Goal: Book appointment/travel/reservation

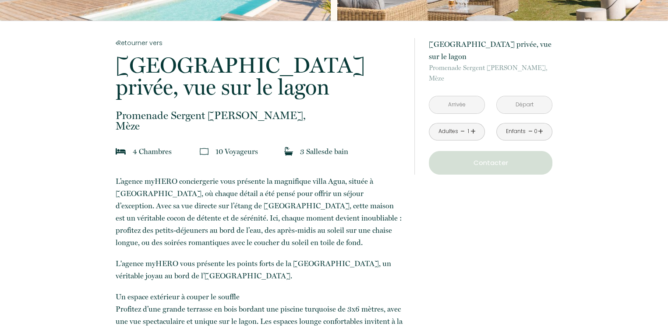
scroll to position [175, 0]
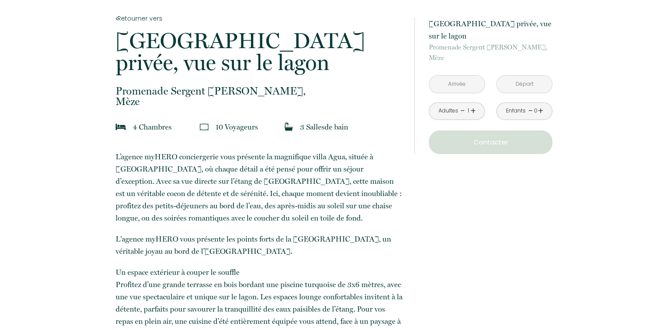
click at [451, 85] on input "text" at bounding box center [456, 84] width 55 height 17
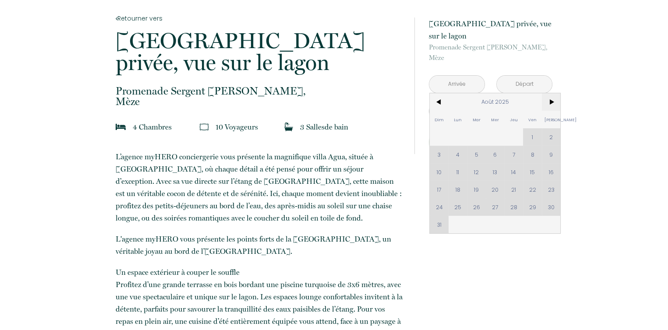
click at [550, 100] on span ">" at bounding box center [551, 102] width 19 height 18
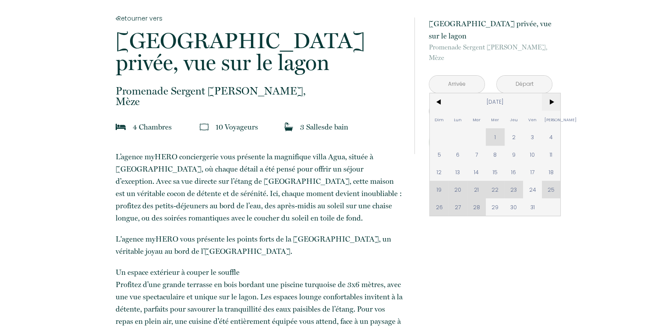
click at [550, 100] on span ">" at bounding box center [551, 102] width 19 height 18
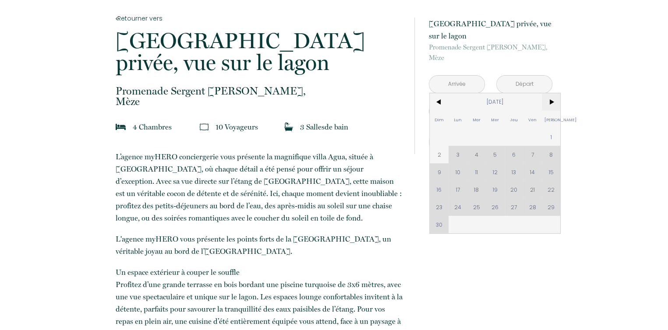
click at [550, 100] on span ">" at bounding box center [551, 102] width 19 height 18
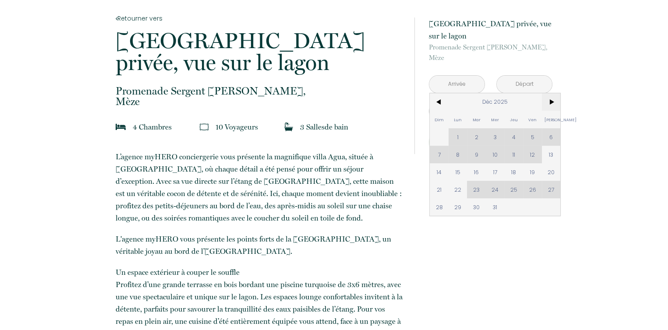
click at [550, 100] on span ">" at bounding box center [551, 102] width 19 height 18
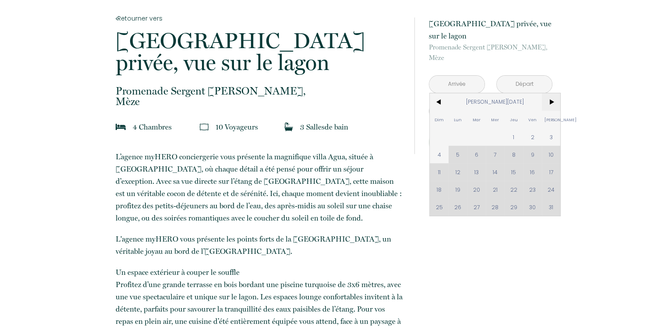
click at [550, 100] on span ">" at bounding box center [551, 102] width 19 height 18
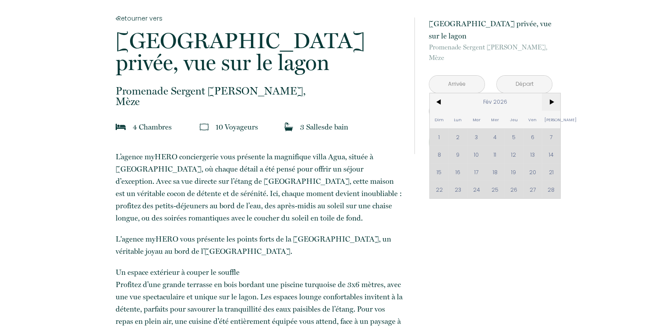
click at [550, 100] on span ">" at bounding box center [551, 102] width 19 height 18
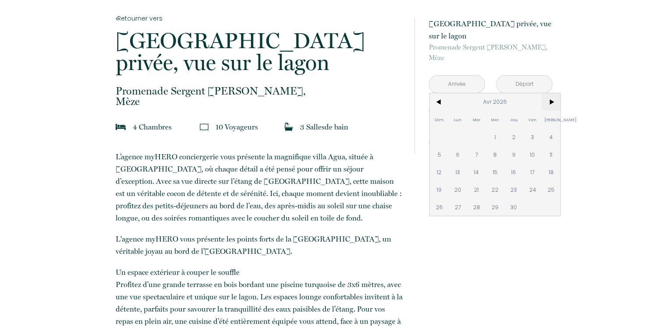
click at [550, 100] on span ">" at bounding box center [551, 102] width 19 height 18
click at [510, 167] on span "14" at bounding box center [513, 172] width 19 height 18
type input "Jeu 14 Mai 2026"
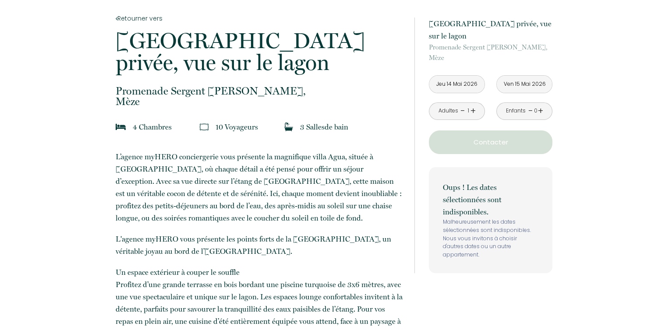
click at [510, 174] on div "Oups ! Les dates sélectionnées sont indisponibles. Malheureusement les dates sé…" at bounding box center [490, 220] width 123 height 106
click at [527, 85] on input "Ven 15 Mai 2026" at bounding box center [524, 84] width 55 height 17
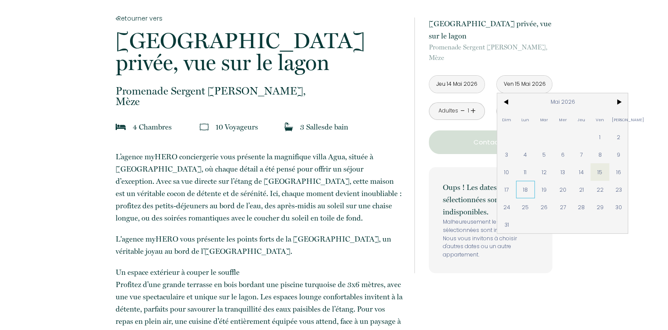
click at [524, 188] on span "18" at bounding box center [525, 190] width 19 height 18
type input "Lun 18 Mai 2026"
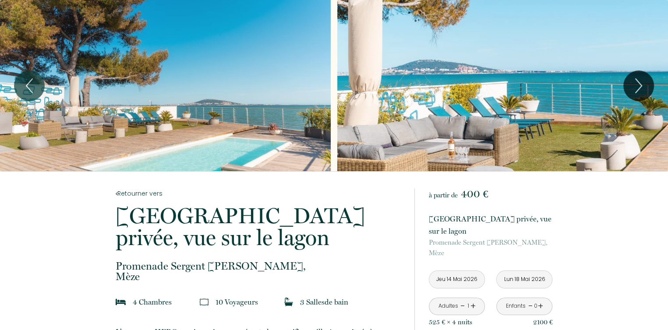
scroll to position [44, 0]
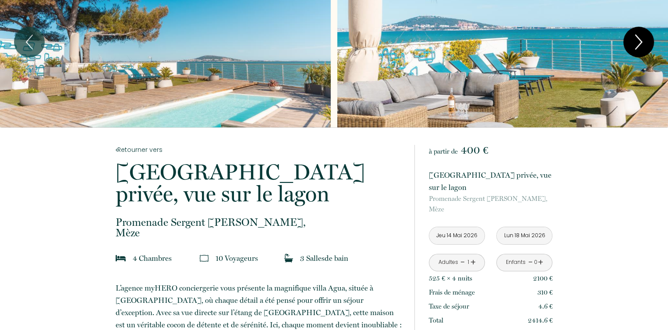
click at [636, 49] on icon "Next" at bounding box center [638, 42] width 6 height 14
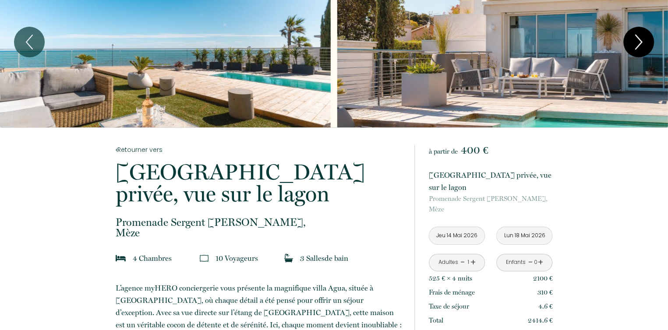
click at [636, 49] on icon "Next" at bounding box center [638, 42] width 6 height 14
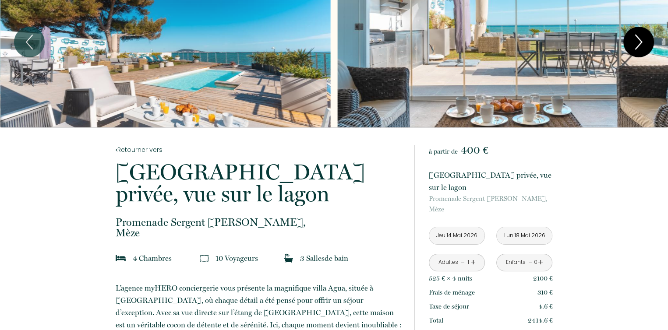
click at [636, 49] on icon "Next" at bounding box center [638, 42] width 6 height 14
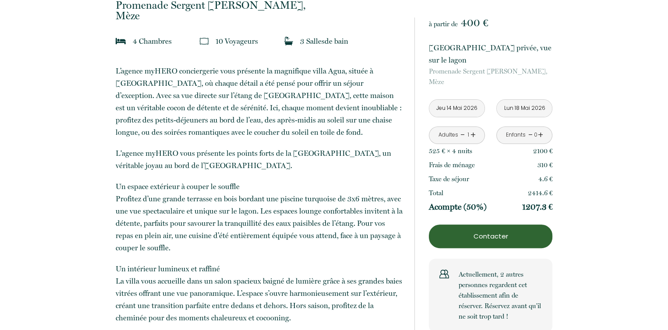
scroll to position [261, 0]
click at [499, 238] on p "Contacter" at bounding box center [490, 236] width 117 height 11
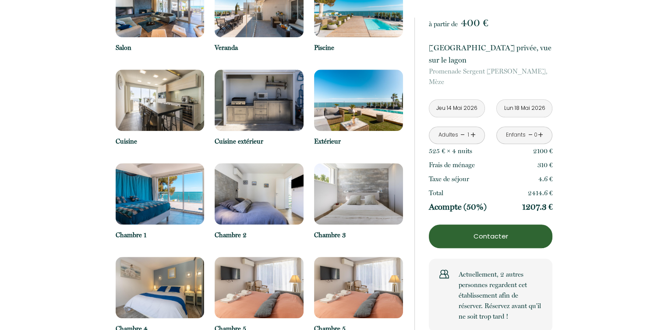
scroll to position [786, 0]
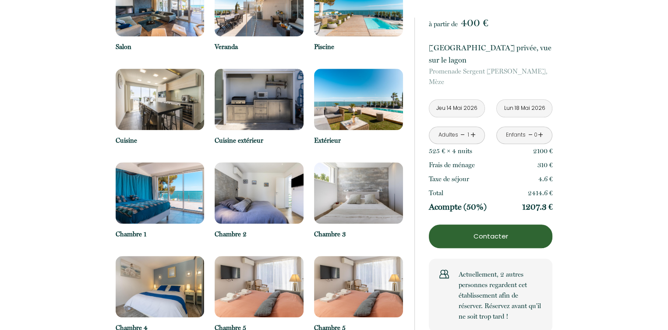
click at [483, 239] on p "Contacter" at bounding box center [490, 236] width 117 height 11
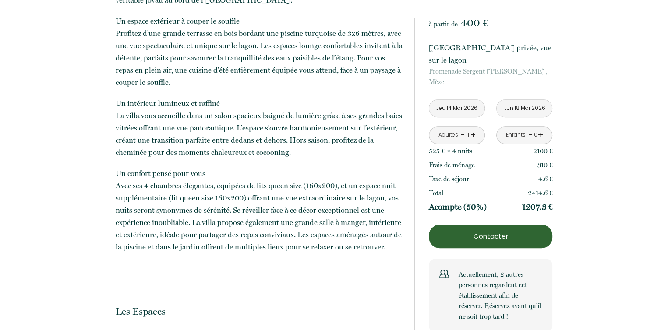
scroll to position [438, 0]
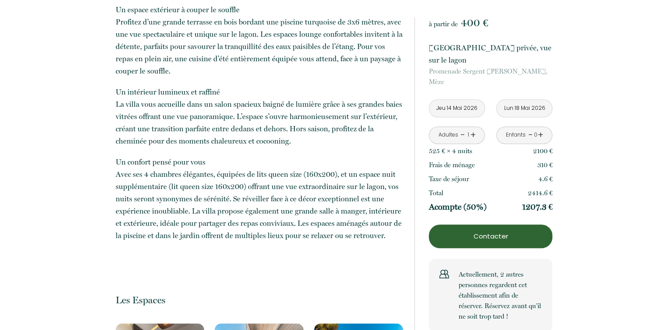
click at [482, 237] on p "Contacter" at bounding box center [490, 236] width 117 height 11
click at [482, 235] on p "Contacter" at bounding box center [490, 236] width 117 height 11
click at [475, 239] on p "Contacter" at bounding box center [490, 236] width 117 height 11
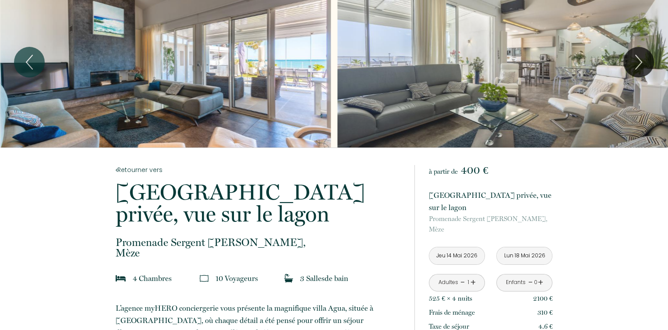
scroll to position [0, 0]
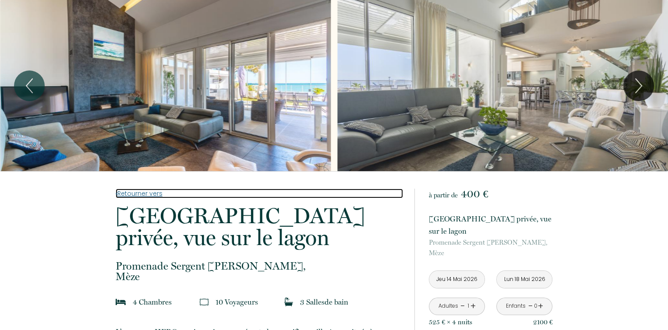
click at [136, 191] on link "Retourner vers" at bounding box center [259, 194] width 287 height 10
click at [137, 193] on link "Retourner vers" at bounding box center [259, 194] width 287 height 10
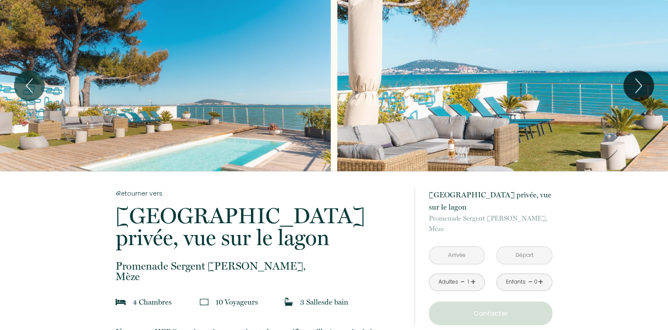
scroll to position [44, 0]
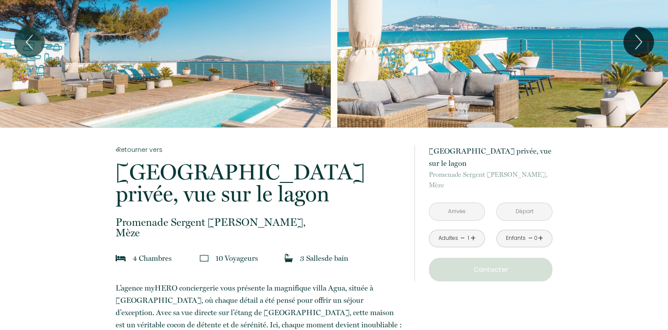
click at [466, 212] on input "text" at bounding box center [456, 211] width 55 height 17
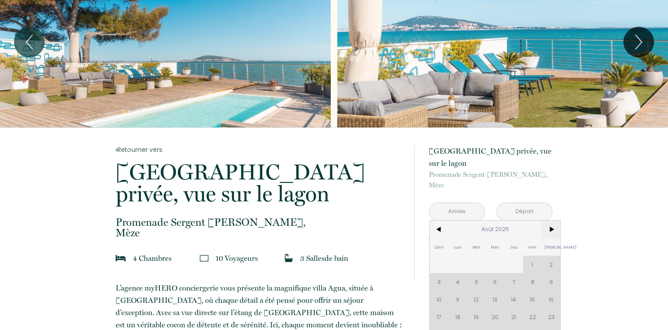
click at [548, 232] on span ">" at bounding box center [551, 230] width 19 height 18
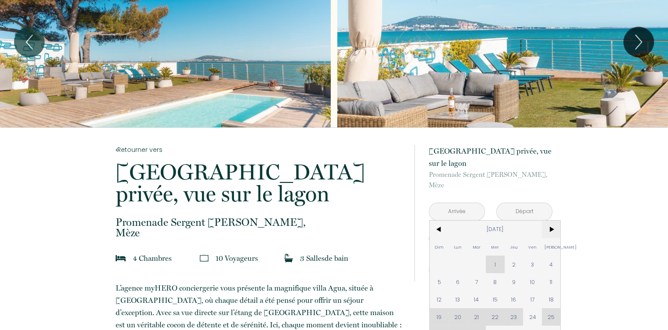
click at [548, 232] on span ">" at bounding box center [551, 230] width 19 height 18
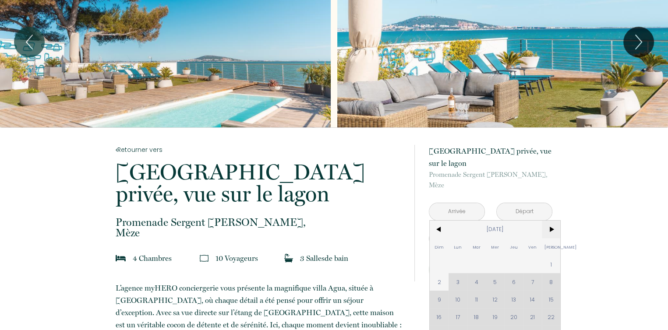
click at [548, 232] on span ">" at bounding box center [551, 230] width 19 height 18
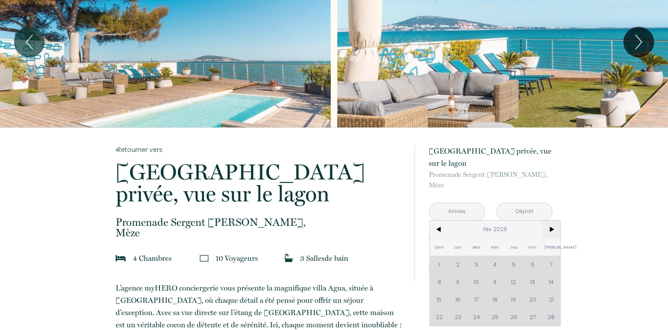
click at [548, 232] on span ">" at bounding box center [551, 230] width 19 height 18
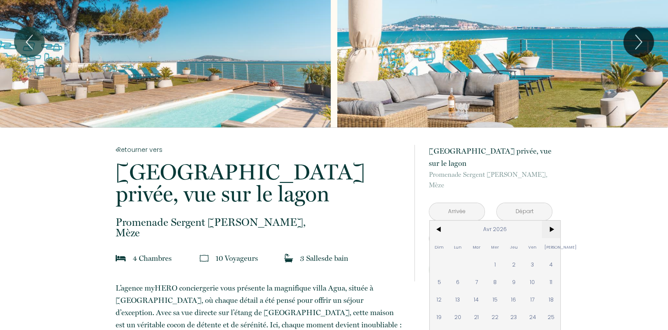
click at [548, 232] on span ">" at bounding box center [551, 230] width 19 height 18
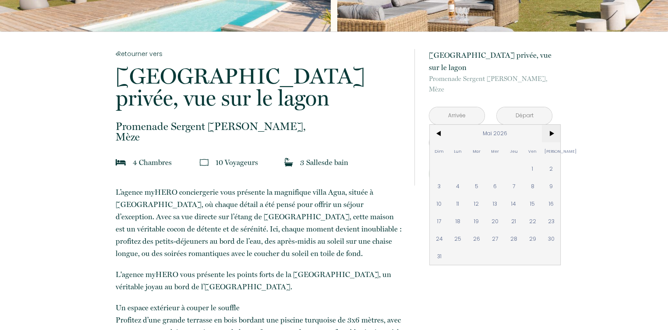
scroll to position [175, 0]
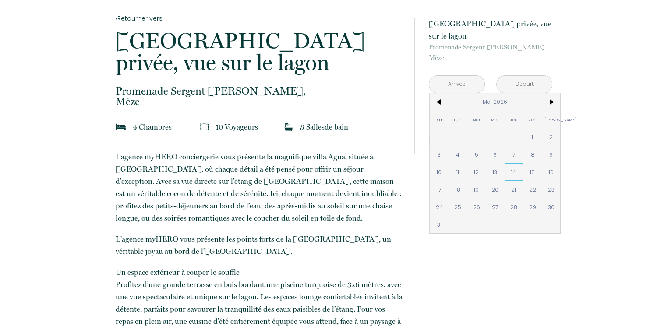
click at [508, 173] on span "14" at bounding box center [513, 172] width 19 height 18
type input "Jeu 14 Mai 2026"
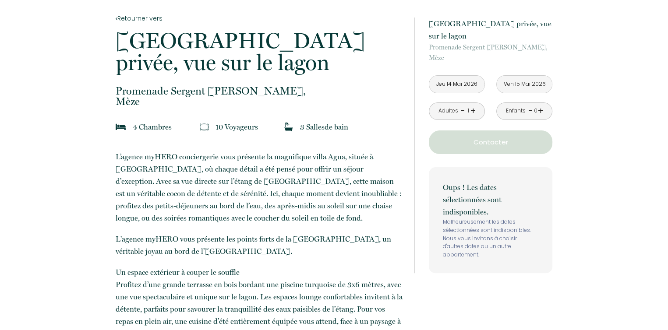
click at [531, 86] on input "Ven 15 Mai 2026" at bounding box center [524, 84] width 55 height 17
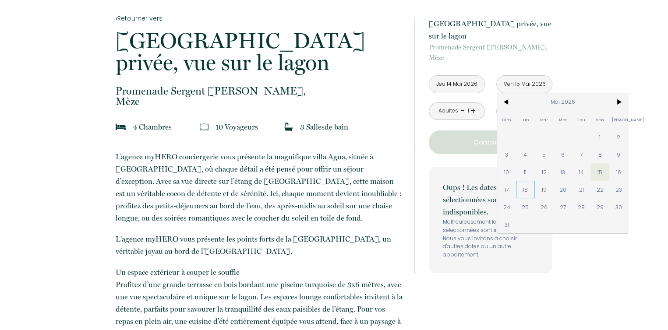
click at [523, 189] on span "18" at bounding box center [525, 190] width 19 height 18
type input "Lun 18 Mai 2026"
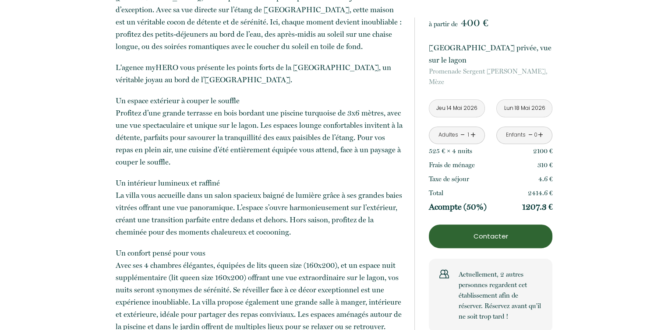
scroll to position [350, 0]
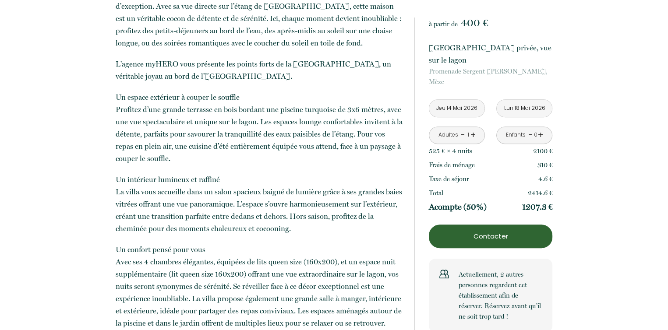
click at [488, 233] on p "Contacter" at bounding box center [490, 236] width 117 height 11
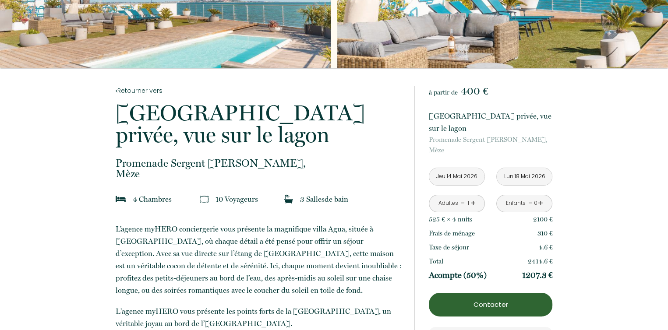
scroll to position [0, 0]
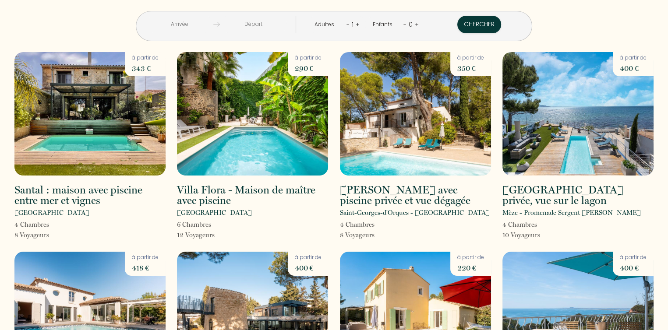
click at [213, 22] on input "text" at bounding box center [179, 24] width 67 height 17
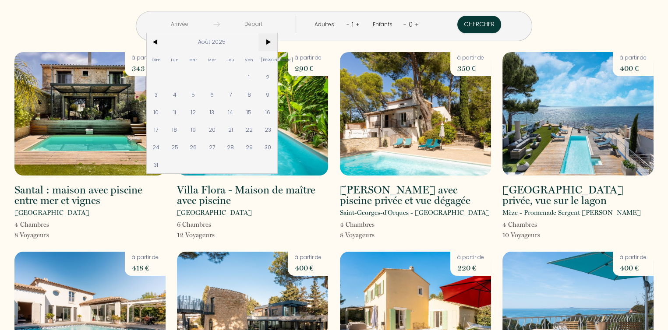
click at [277, 39] on span ">" at bounding box center [267, 42] width 19 height 18
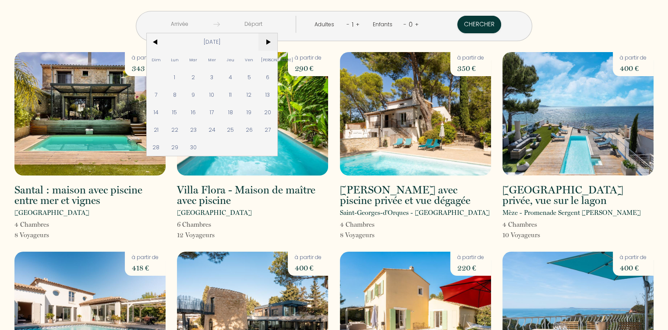
click at [277, 39] on span ">" at bounding box center [267, 42] width 19 height 18
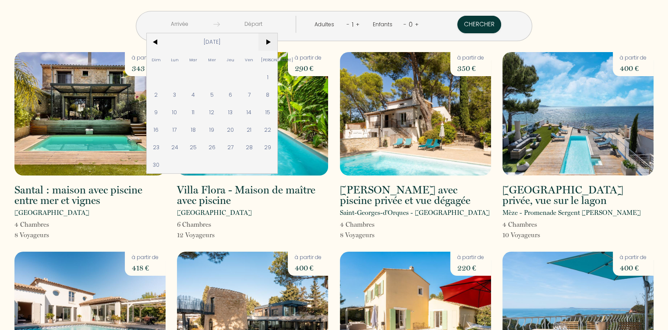
click at [277, 39] on span ">" at bounding box center [267, 42] width 19 height 18
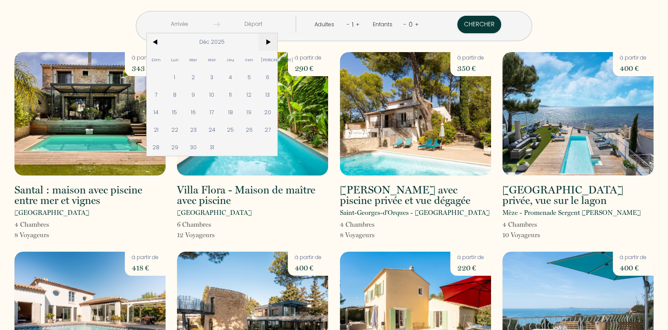
click at [277, 39] on span ">" at bounding box center [267, 42] width 19 height 18
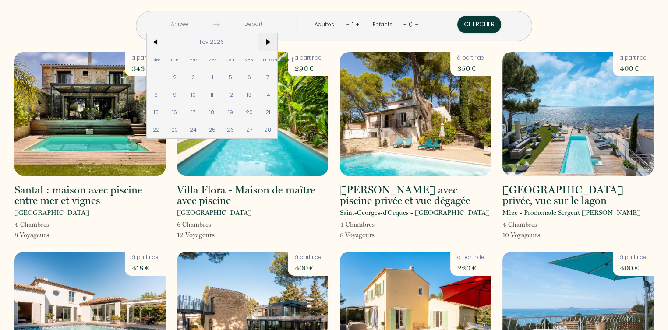
click at [277, 39] on span ">" at bounding box center [267, 42] width 19 height 18
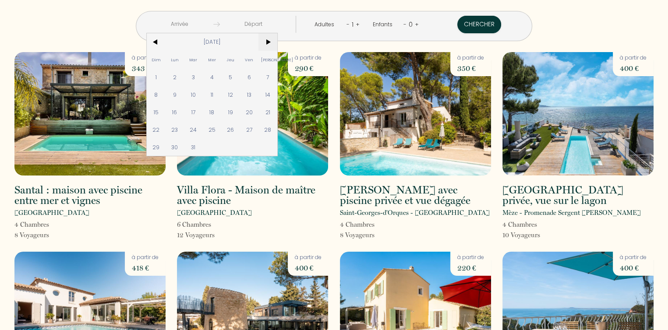
click at [277, 39] on span ">" at bounding box center [267, 42] width 19 height 18
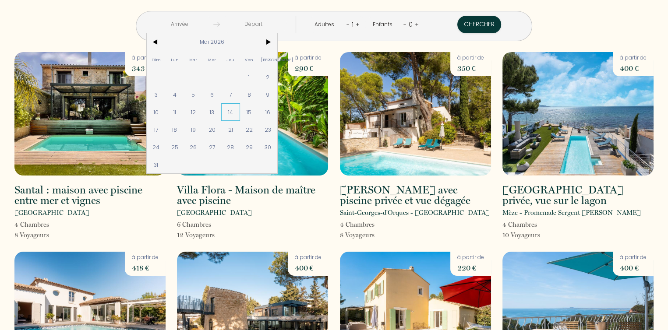
click at [240, 108] on span "14" at bounding box center [230, 112] width 19 height 18
type input "Jeu 14 Mai 2026"
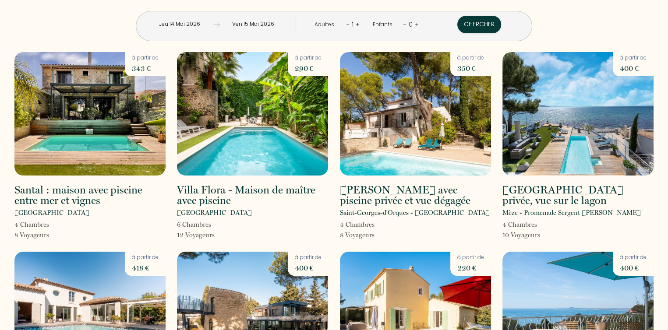
click at [278, 24] on input "Ven 15 Mai 2026" at bounding box center [253, 24] width 67 height 17
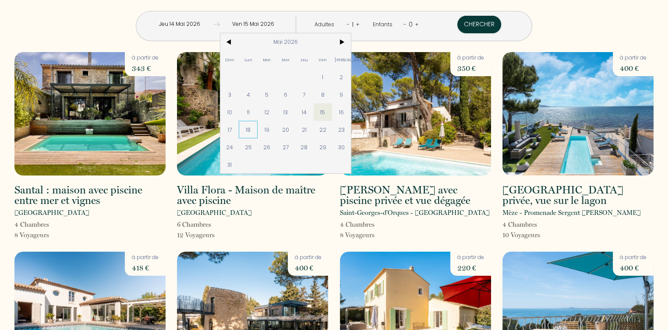
click at [257, 130] on span "18" at bounding box center [248, 130] width 19 height 18
type input "Lun 18 Mai 2026"
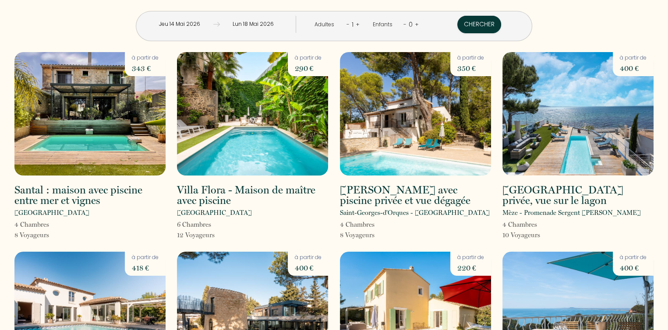
click at [356, 22] on link "+" at bounding box center [358, 24] width 4 height 8
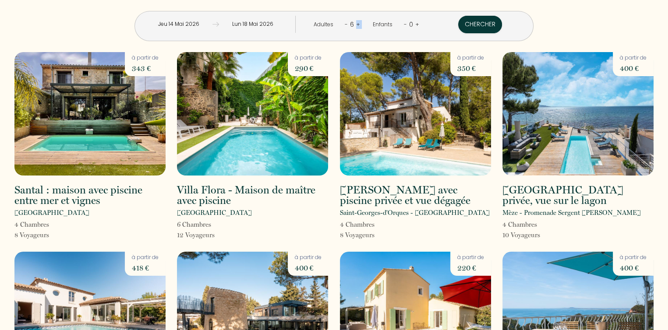
click at [356, 22] on link "+" at bounding box center [358, 24] width 4 height 8
click at [458, 22] on button "Chercher" at bounding box center [480, 25] width 44 height 18
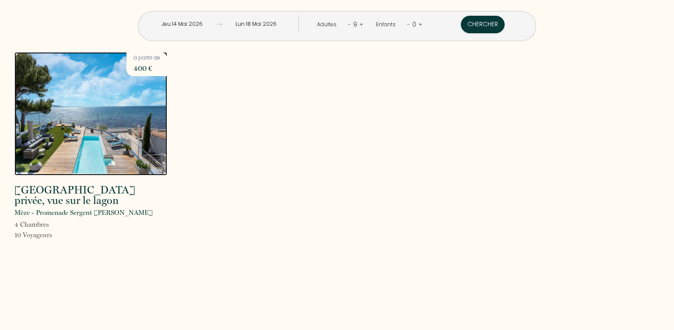
click at [88, 133] on img at bounding box center [90, 113] width 153 height 123
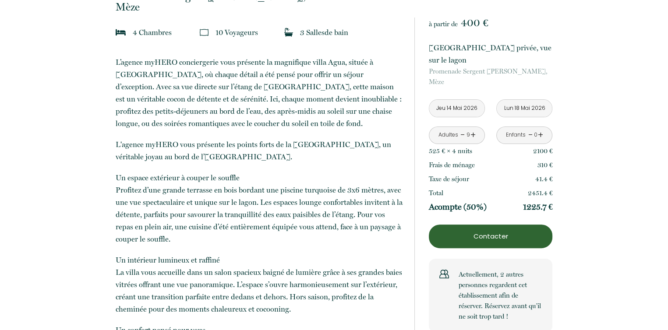
scroll to position [306, 0]
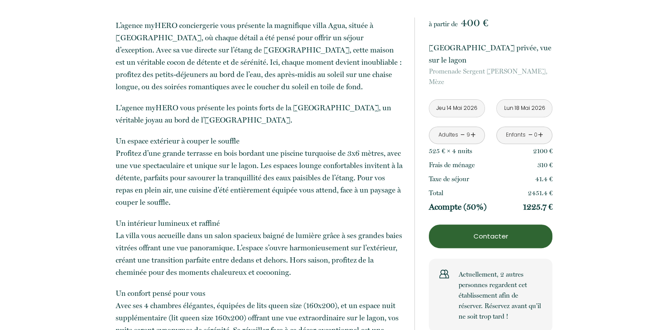
click at [490, 236] on p "Contacter" at bounding box center [490, 236] width 117 height 11
click at [489, 233] on p "Contacter" at bounding box center [490, 236] width 117 height 11
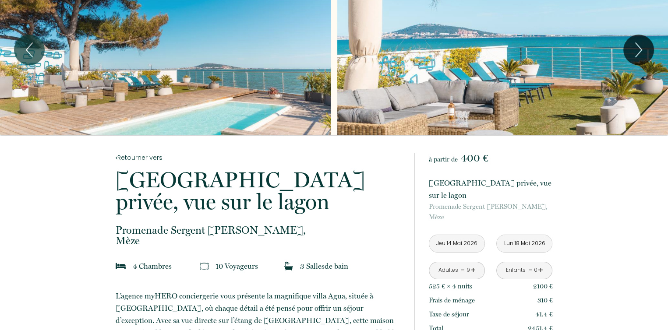
scroll to position [0, 0]
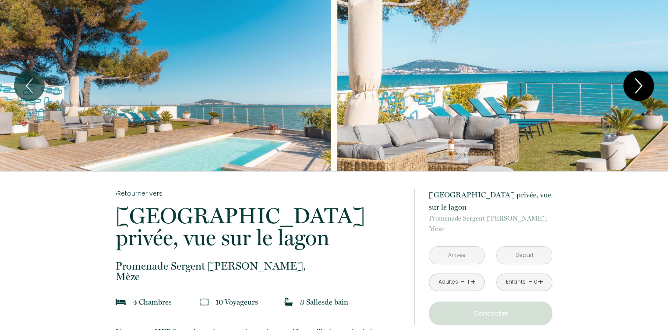
click at [633, 85] on icon "Next" at bounding box center [638, 86] width 18 height 26
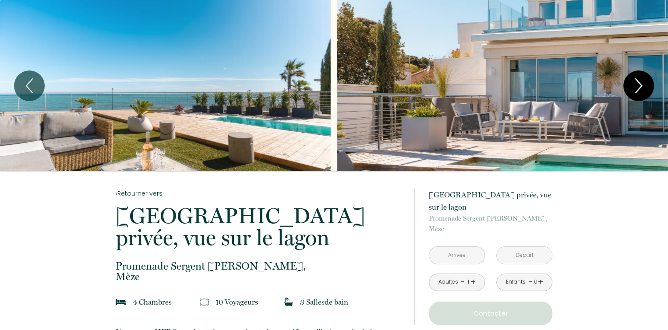
click at [633, 85] on icon "Next" at bounding box center [638, 86] width 18 height 26
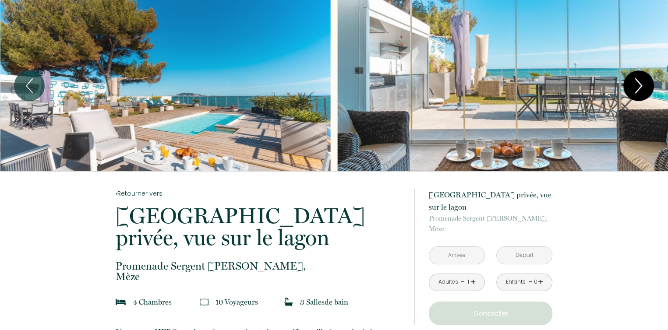
click at [633, 85] on icon "Next" at bounding box center [638, 86] width 18 height 26
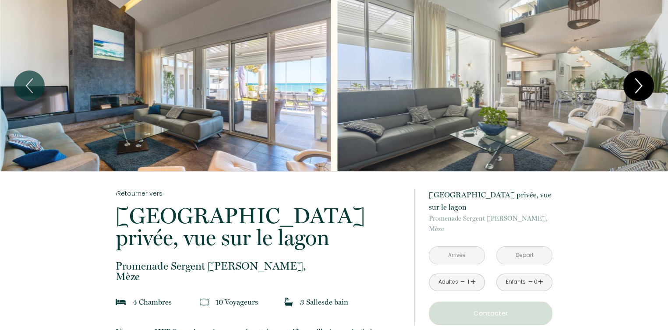
click at [633, 85] on icon "Next" at bounding box center [638, 86] width 18 height 26
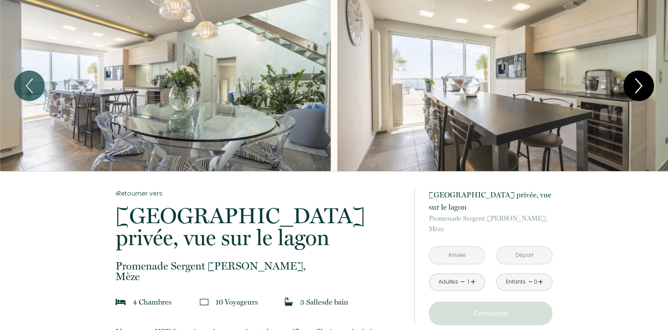
click at [633, 85] on icon "Next" at bounding box center [638, 86] width 18 height 26
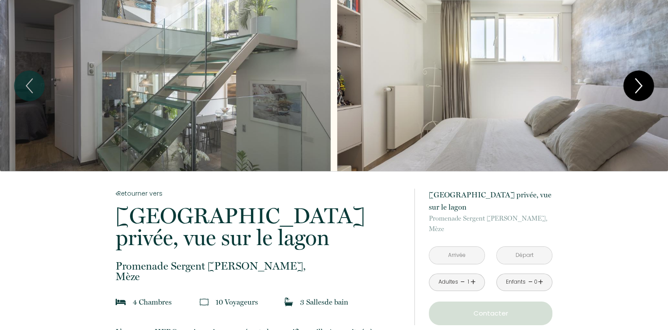
click at [633, 85] on icon "Next" at bounding box center [638, 86] width 18 height 26
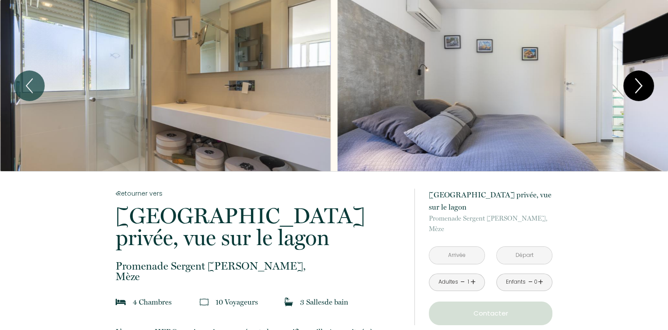
click at [633, 85] on icon "Next" at bounding box center [638, 86] width 18 height 26
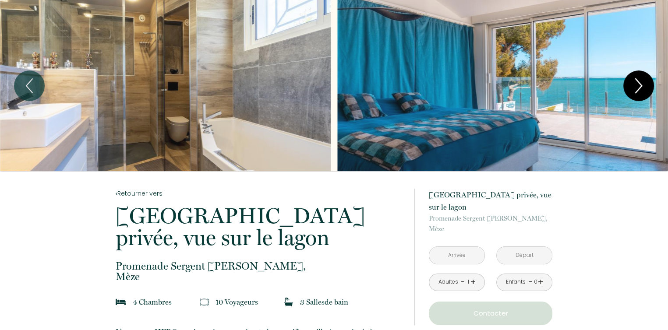
click at [633, 85] on icon "Next" at bounding box center [638, 86] width 18 height 26
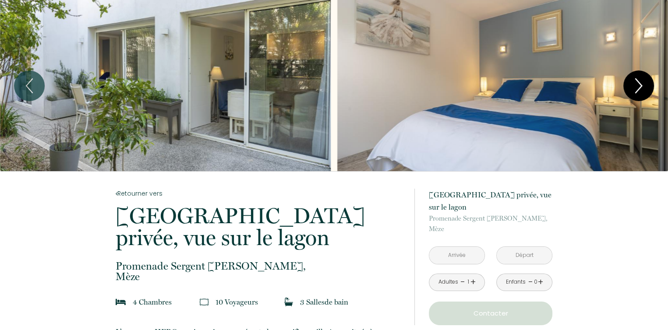
click at [633, 85] on icon "Next" at bounding box center [638, 86] width 18 height 26
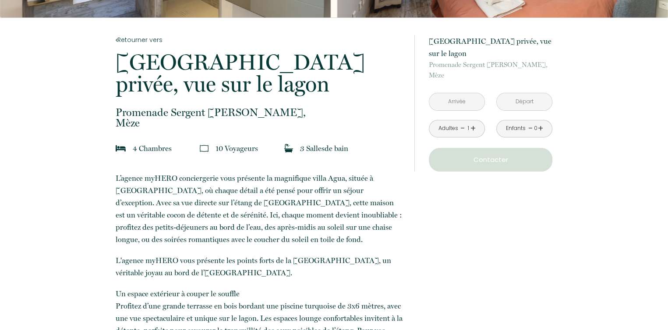
scroll to position [175, 0]
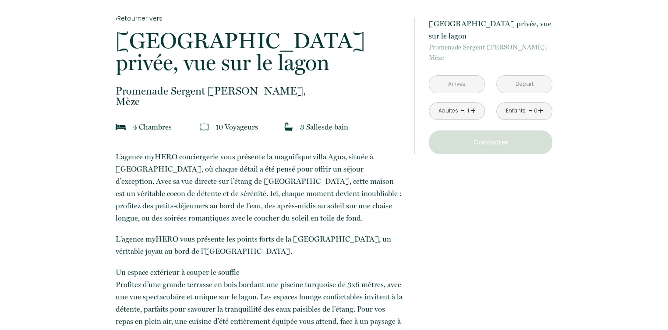
click at [461, 85] on input "text" at bounding box center [456, 84] width 55 height 17
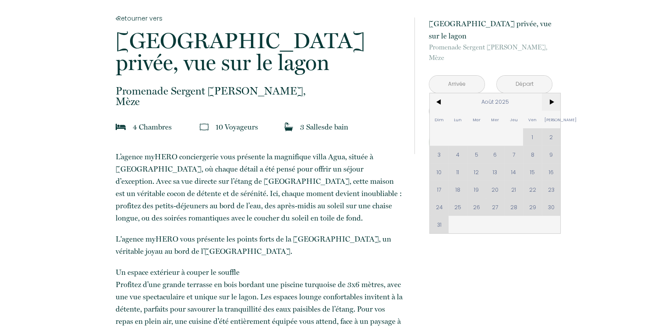
click at [555, 98] on span ">" at bounding box center [551, 102] width 19 height 18
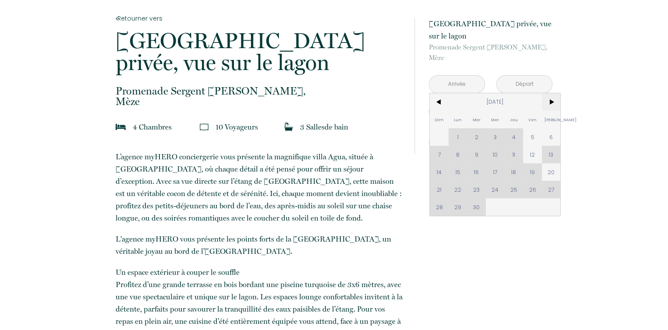
click at [555, 98] on span ">" at bounding box center [551, 102] width 19 height 18
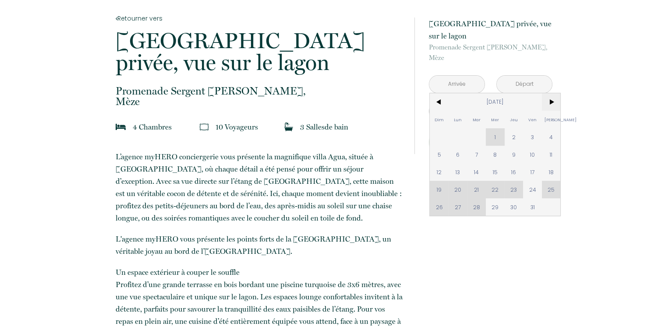
click at [554, 99] on span ">" at bounding box center [551, 102] width 19 height 18
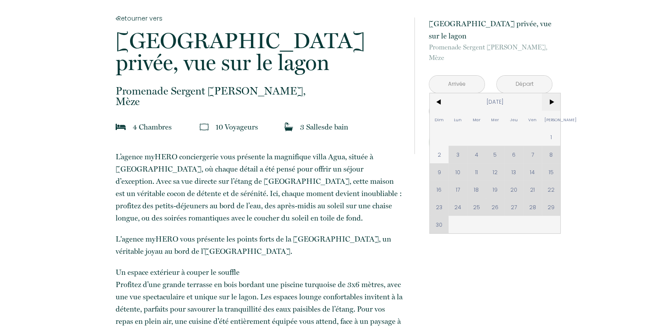
click at [554, 99] on span ">" at bounding box center [551, 102] width 19 height 18
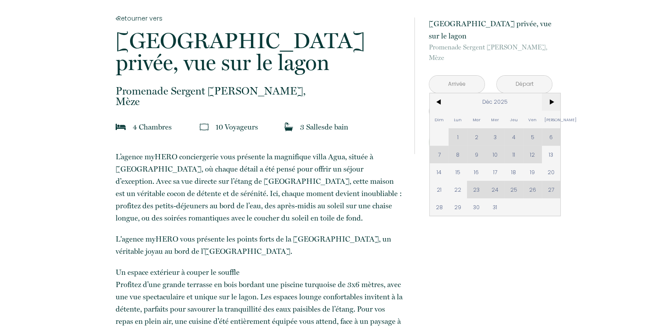
click at [554, 99] on span ">" at bounding box center [551, 102] width 19 height 18
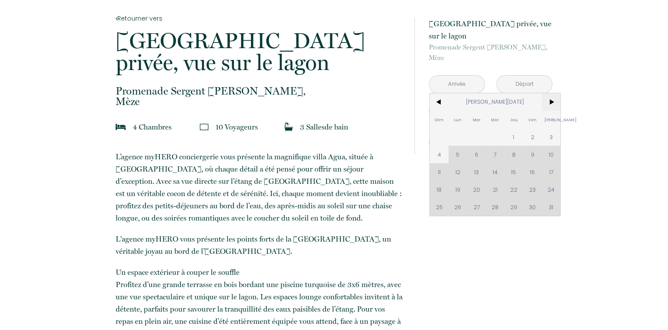
click at [554, 99] on span ">" at bounding box center [551, 102] width 19 height 18
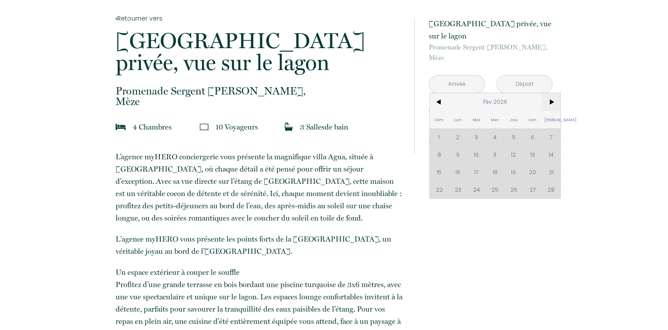
click at [554, 99] on span ">" at bounding box center [551, 102] width 19 height 18
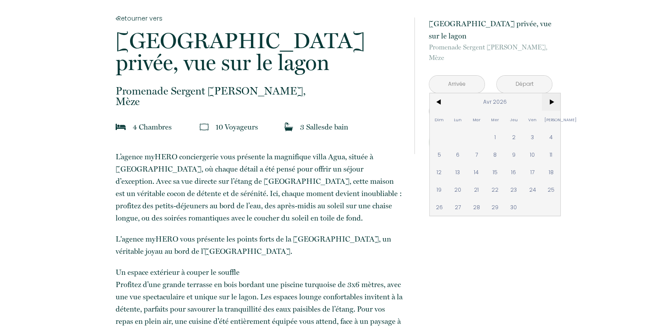
click at [554, 99] on span ">" at bounding box center [551, 102] width 19 height 18
click at [510, 174] on span "14" at bounding box center [513, 172] width 19 height 18
type input "Jeu 14 Mai 2026"
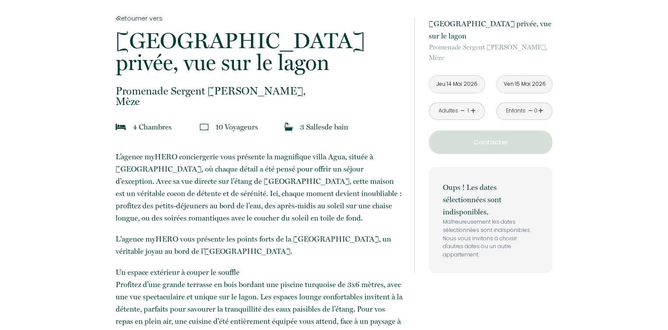
click at [452, 85] on input "Jeu 14 Mai 2026" at bounding box center [456, 84] width 55 height 17
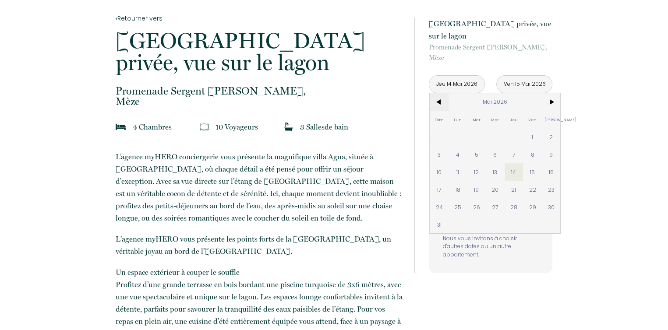
click at [439, 103] on span "<" at bounding box center [439, 102] width 19 height 18
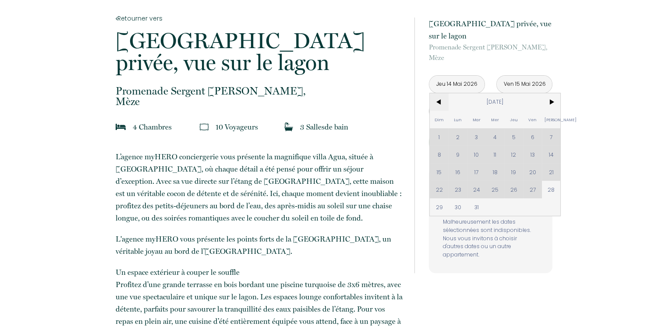
click at [439, 103] on span "<" at bounding box center [439, 102] width 19 height 18
click at [552, 100] on span ">" at bounding box center [551, 102] width 19 height 18
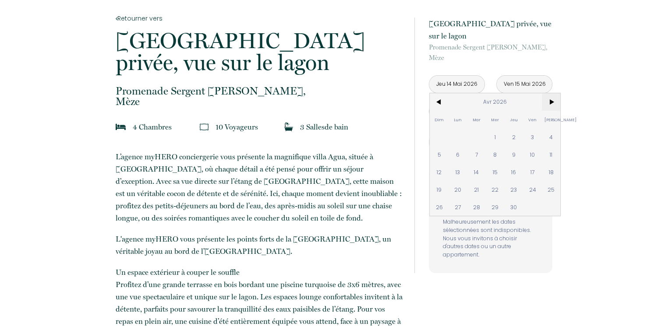
click at [552, 100] on span ">" at bounding box center [551, 102] width 19 height 18
click at [438, 105] on span "<" at bounding box center [439, 102] width 19 height 18
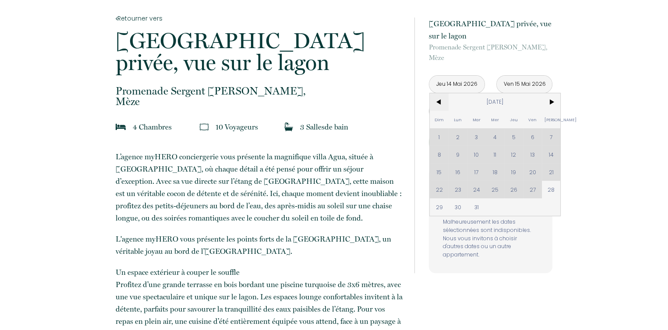
click at [438, 105] on span "<" at bounding box center [439, 102] width 19 height 18
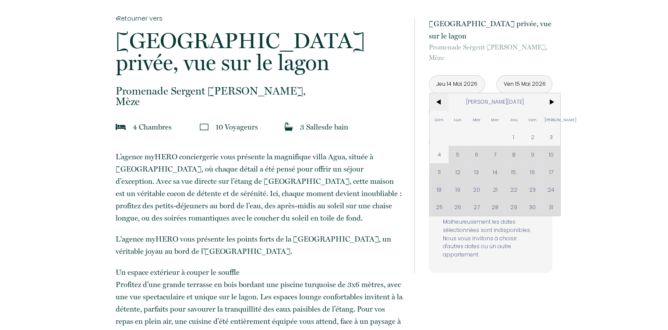
click at [438, 105] on span "<" at bounding box center [439, 102] width 19 height 18
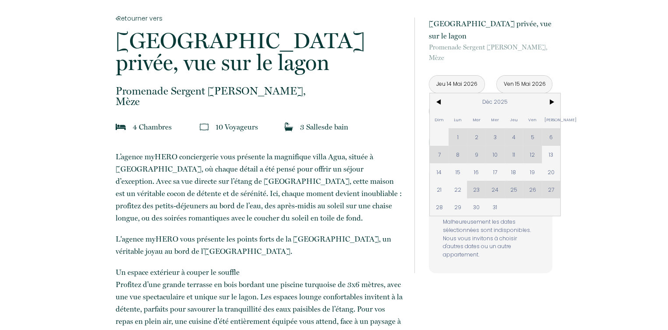
click at [519, 81] on input "Ven 15 Mai 2026" at bounding box center [524, 84] width 55 height 17
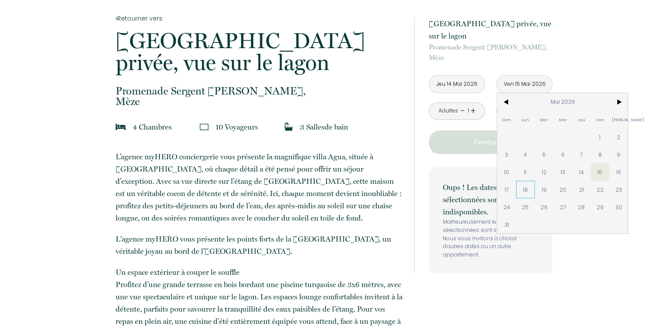
click at [526, 189] on span "18" at bounding box center [525, 190] width 19 height 18
type input "Lun 18 Mai 2026"
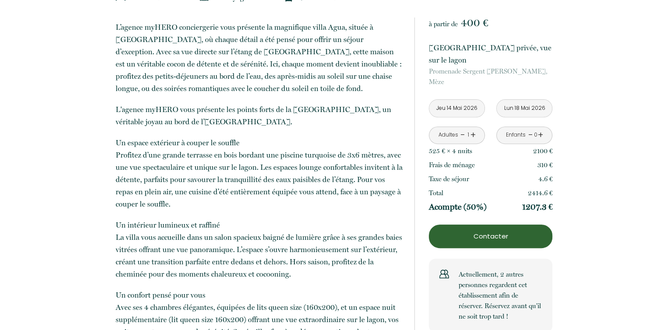
scroll to position [306, 0]
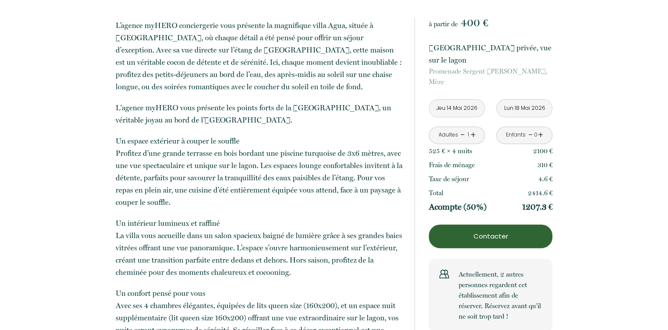
click at [486, 232] on p "Contacter" at bounding box center [490, 236] width 117 height 11
click at [487, 237] on p "Contacter" at bounding box center [490, 236] width 117 height 11
